Goal: Task Accomplishment & Management: Use online tool/utility

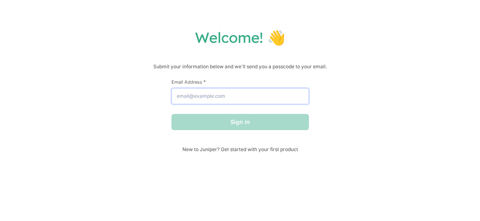
click at [188, 98] on input "Email Address *" at bounding box center [239, 96] width 137 height 16
type input "[EMAIL_ADDRESS][DOMAIN_NAME]"
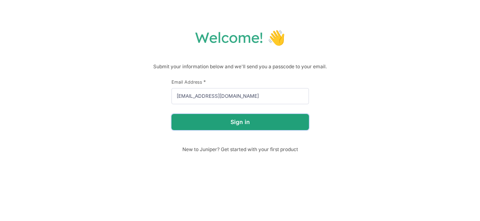
click at [234, 126] on button "Sign in" at bounding box center [239, 122] width 137 height 16
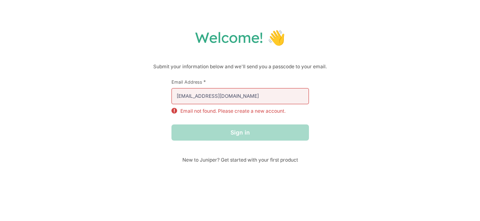
click at [233, 138] on div "Sign in" at bounding box center [239, 132] width 137 height 16
click at [230, 158] on span "New to Juniper? Get started with your first product" at bounding box center [239, 160] width 137 height 6
